Goal: Task Accomplishment & Management: Manage account settings

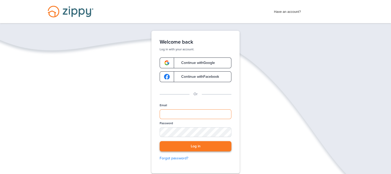
type input "**********"
click at [197, 147] on button "Log in" at bounding box center [196, 146] width 72 height 11
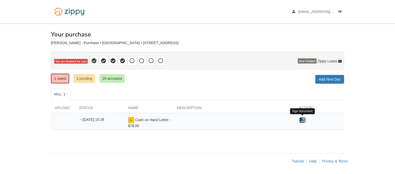
click at [303, 119] on icon "Sign Form" at bounding box center [303, 120] width 6 height 5
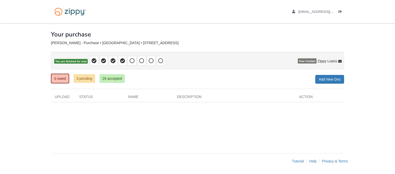
click at [135, 122] on div "× × × Pending Add Document Notice document will be included in the email sent t…" at bounding box center [197, 85] width 293 height 125
